Goal: Information Seeking & Learning: Learn about a topic

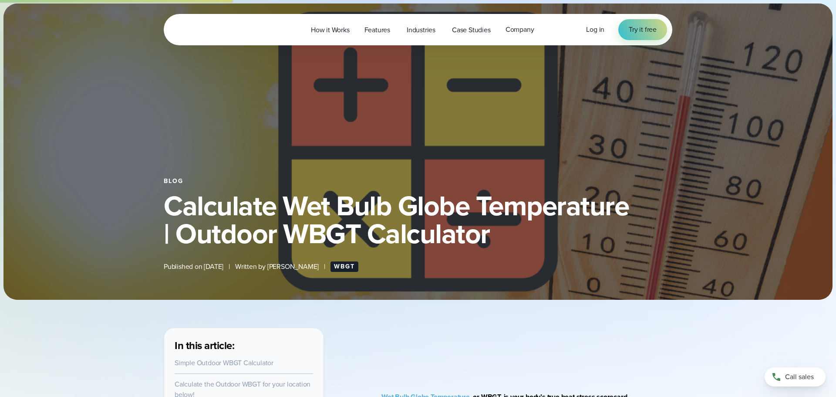
select select "***"
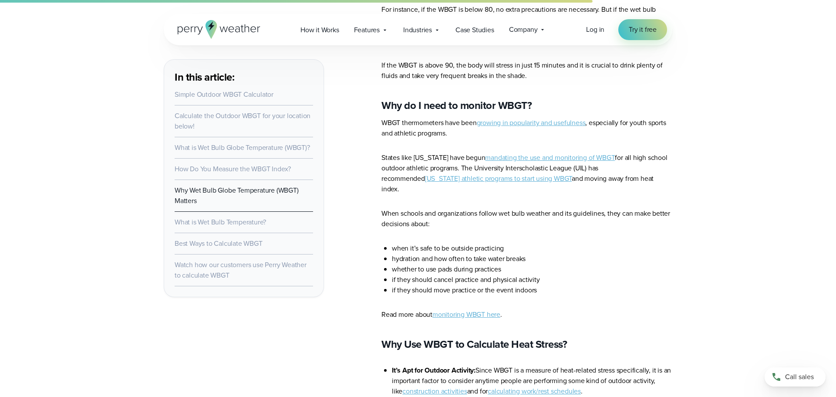
scroll to position [2207, 0]
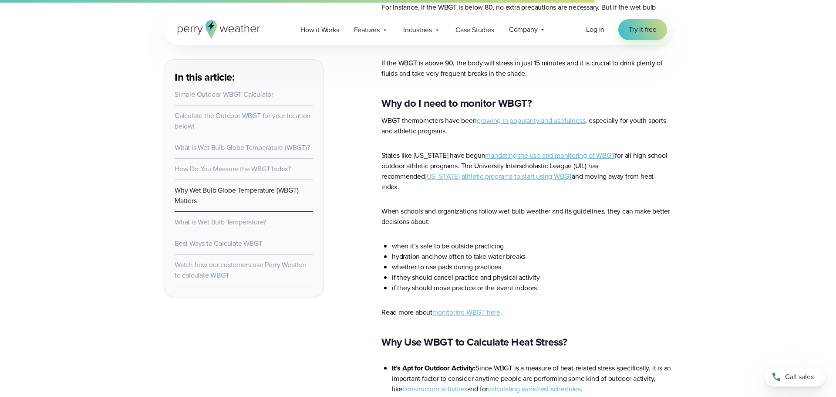
click at [478, 307] on link "monitoring WBGT here" at bounding box center [466, 312] width 68 height 10
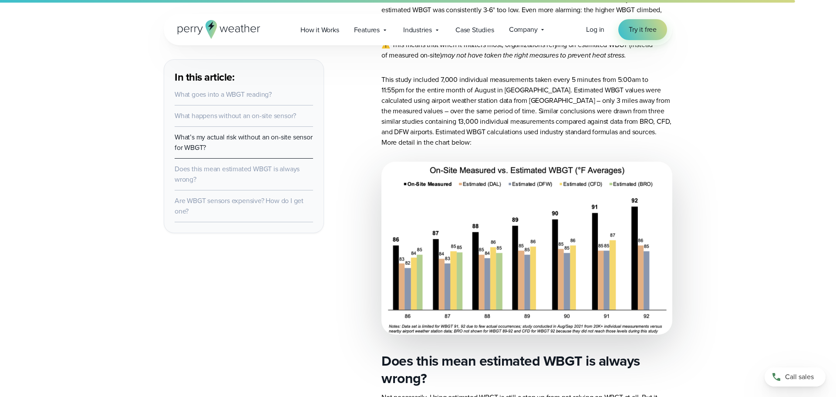
scroll to position [883, 0]
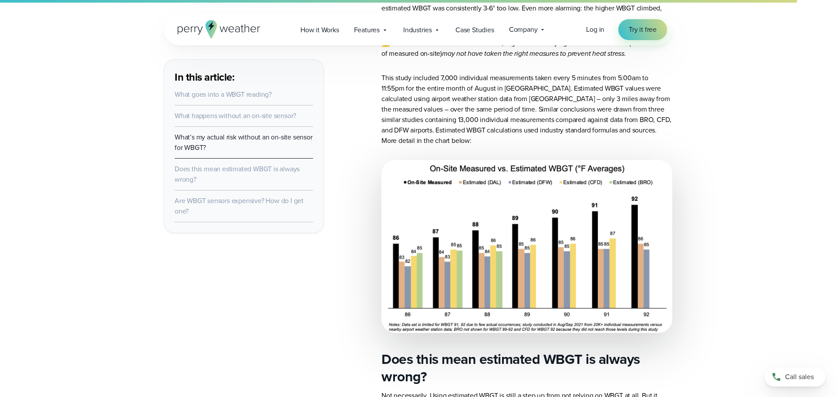
click at [519, 236] on img at bounding box center [526, 246] width 291 height 173
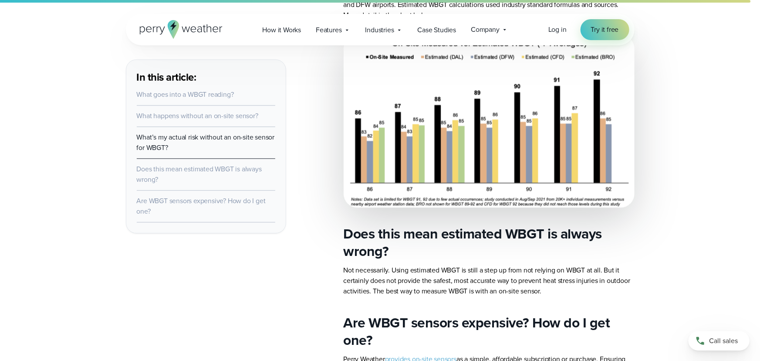
scroll to position [1010, 0]
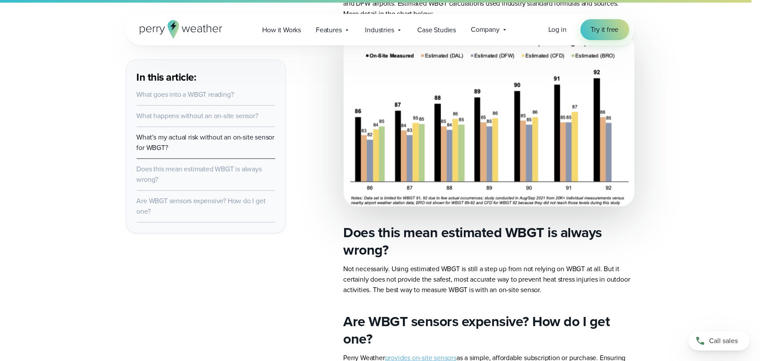
drag, startPoint x: 324, startPoint y: 239, endPoint x: 283, endPoint y: 289, distance: 64.3
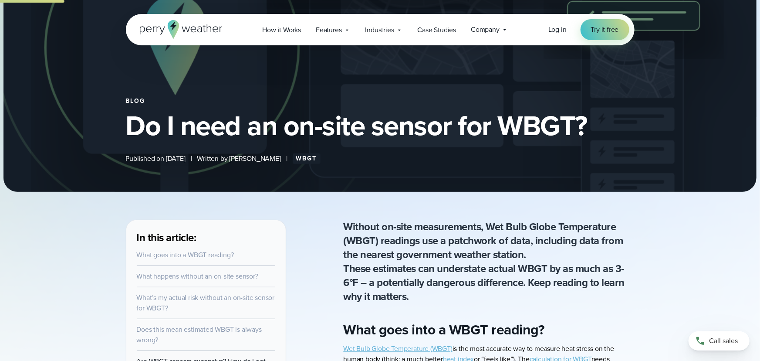
scroll to position [0, 0]
